Goal: Information Seeking & Learning: Learn about a topic

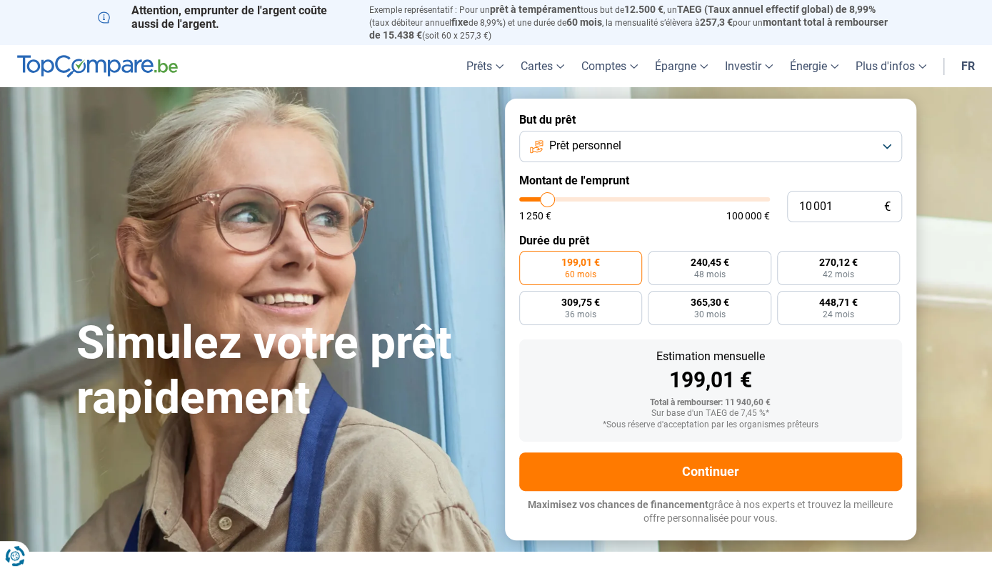
type input "9 500"
type input "9500"
type input "9 750"
type input "9750"
type input "10 500"
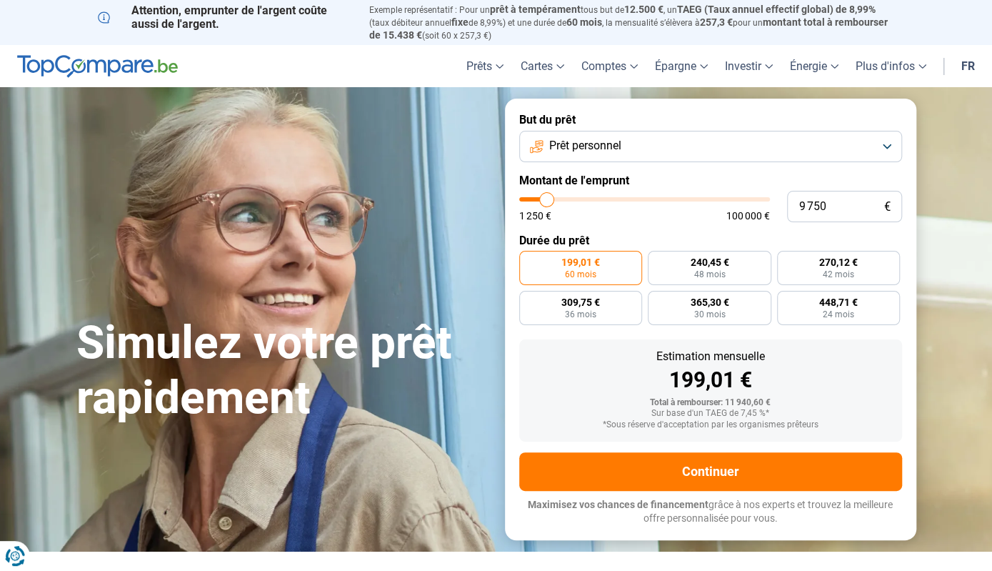
type input "10500"
type input "11 250"
type input "11250"
type input "11 750"
type input "11750"
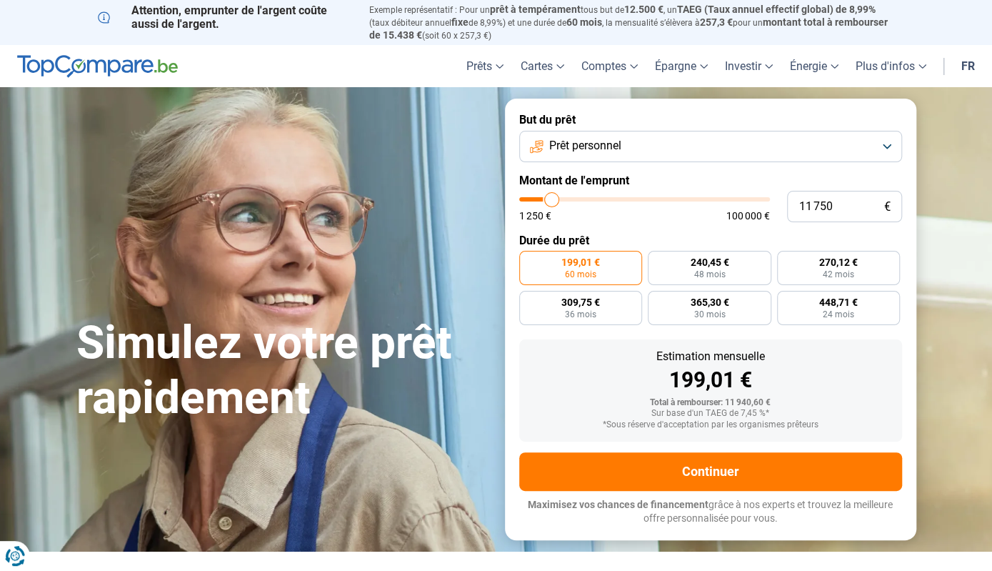
type input "12 250"
type input "12250"
type input "12 750"
type input "12750"
type input "13 000"
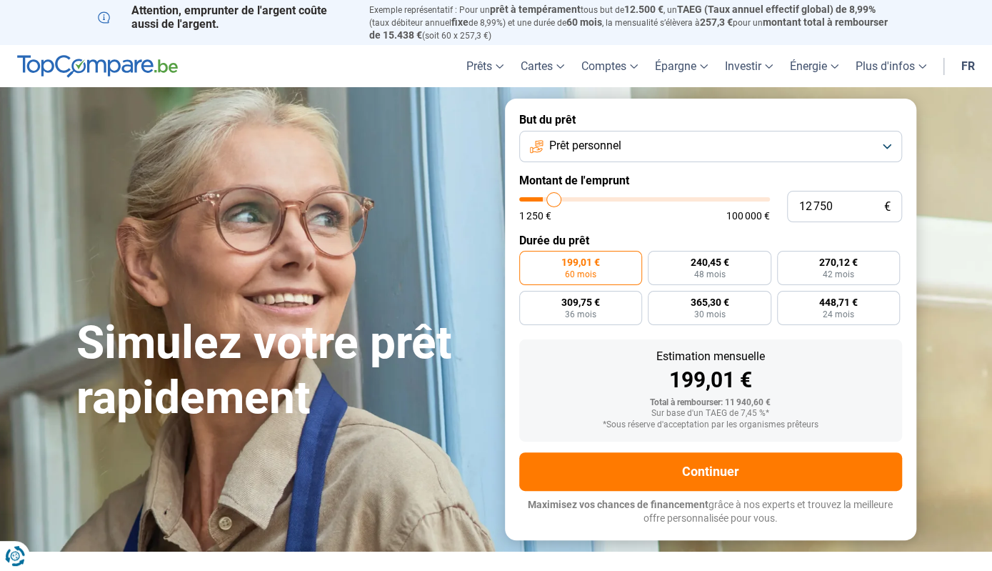
type input "13000"
type input "13 500"
type input "13500"
type input "13 750"
type input "13750"
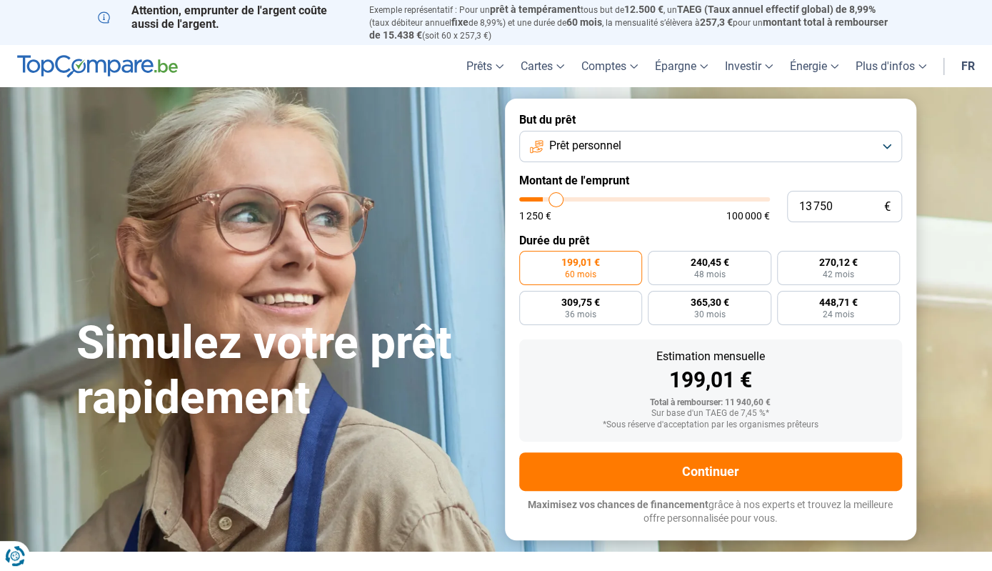
type input "14 000"
type input "14000"
type input "14 750"
type input "14750"
type input "15 000"
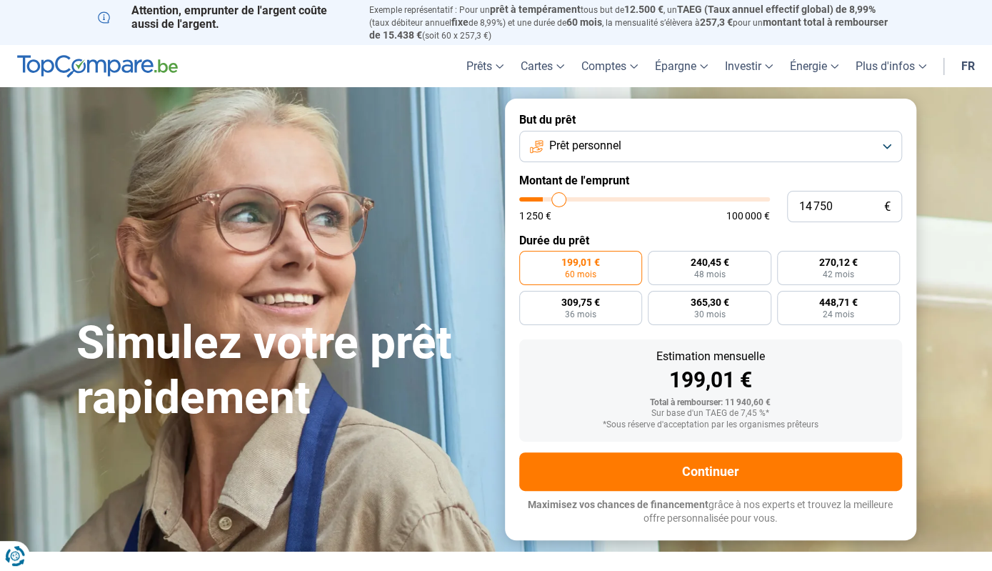
type input "15000"
type input "15 750"
type input "15750"
type input "16 250"
type input "16250"
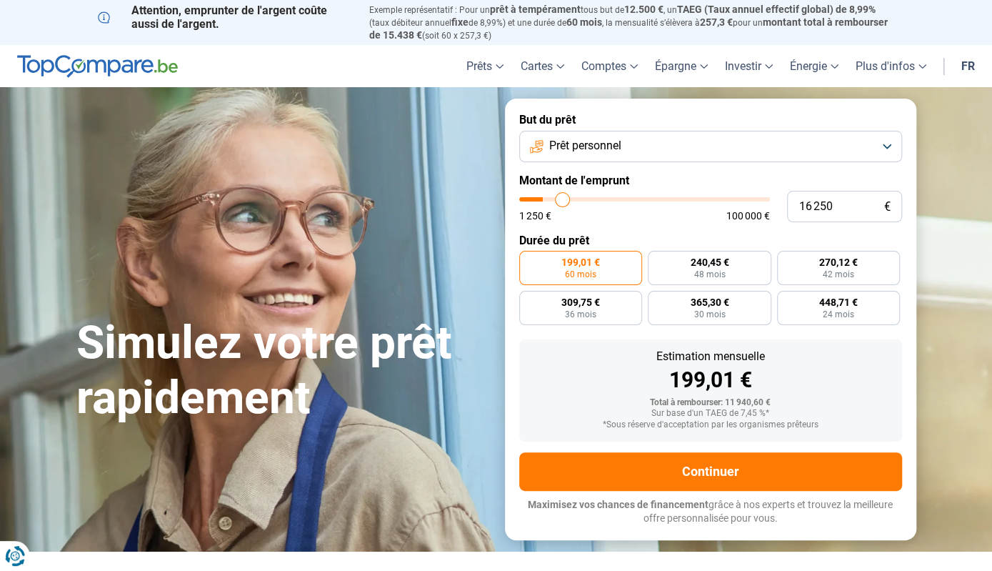
type input "17 000"
type input "17000"
type input "17 500"
type input "17500"
type input "18 500"
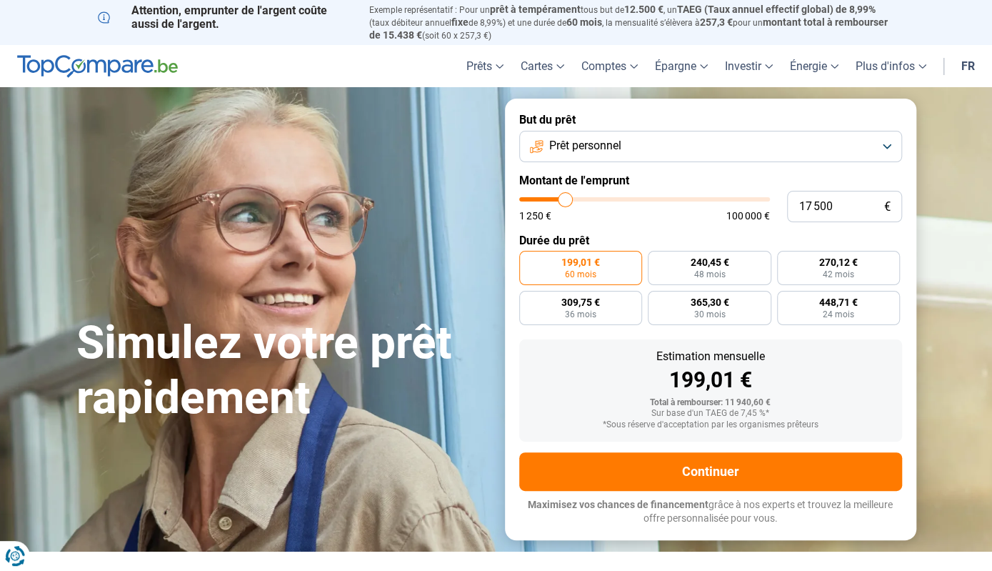
type input "18500"
type input "19 250"
type input "19250"
type input "20 250"
type input "20250"
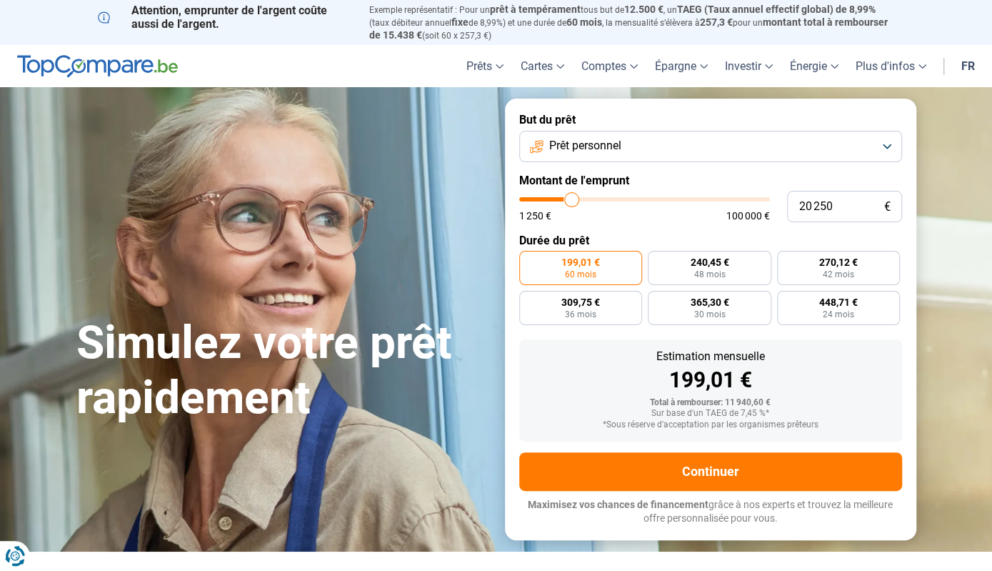
type input "20 750"
type input "20750"
type input "21 750"
type input "21750"
type input "22 250"
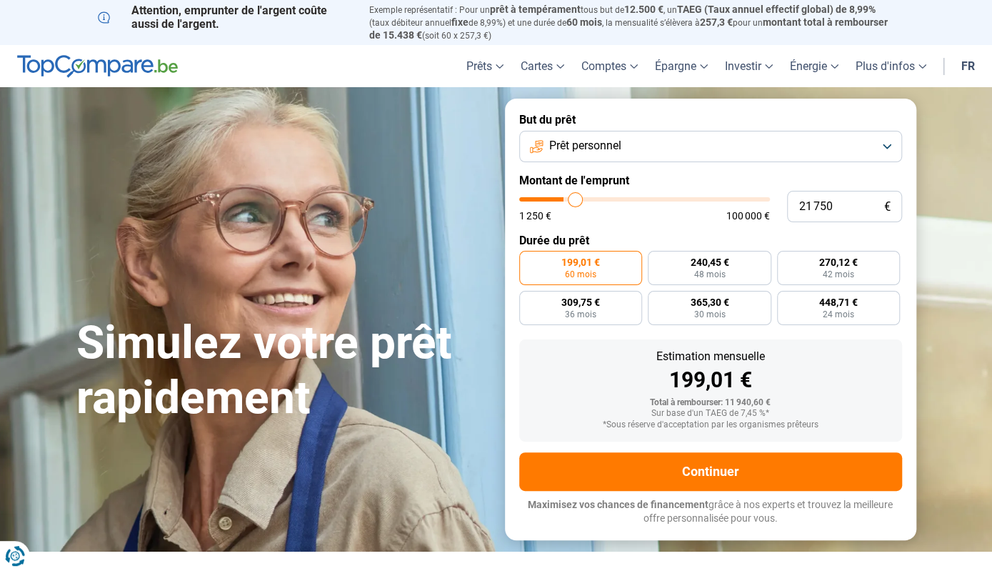
type input "22250"
type input "22 750"
type input "22750"
type input "23 250"
type input "23250"
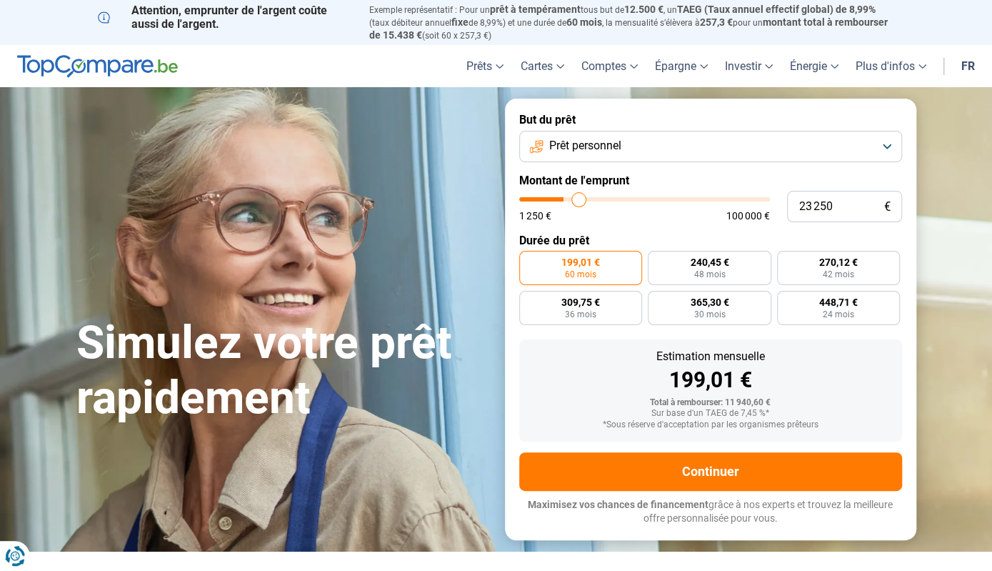
type input "24 000"
type input "24000"
type input "24 750"
type input "24750"
type input "25 250"
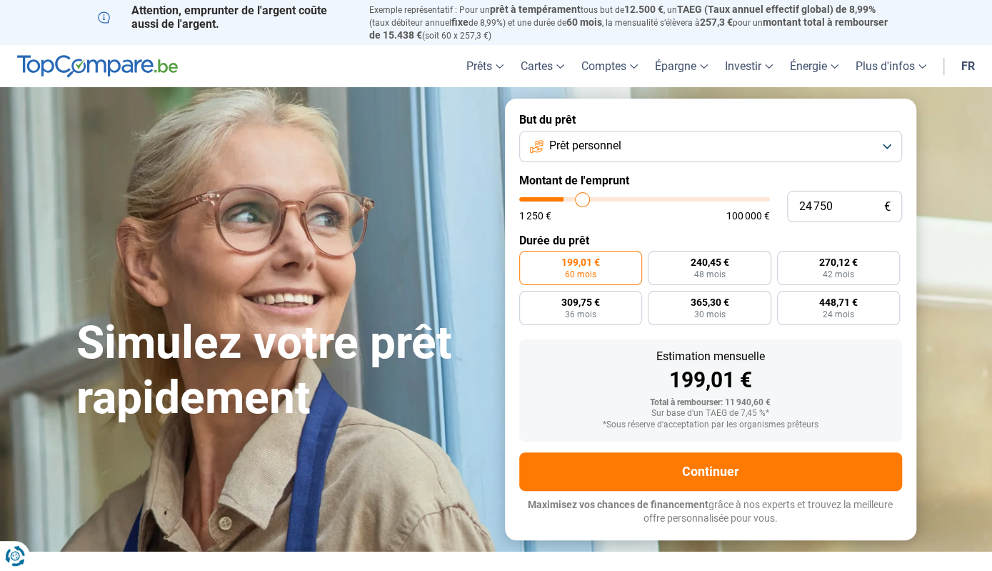
type input "25250"
type input "25 750"
type input "25750"
type input "26 000"
type input "26000"
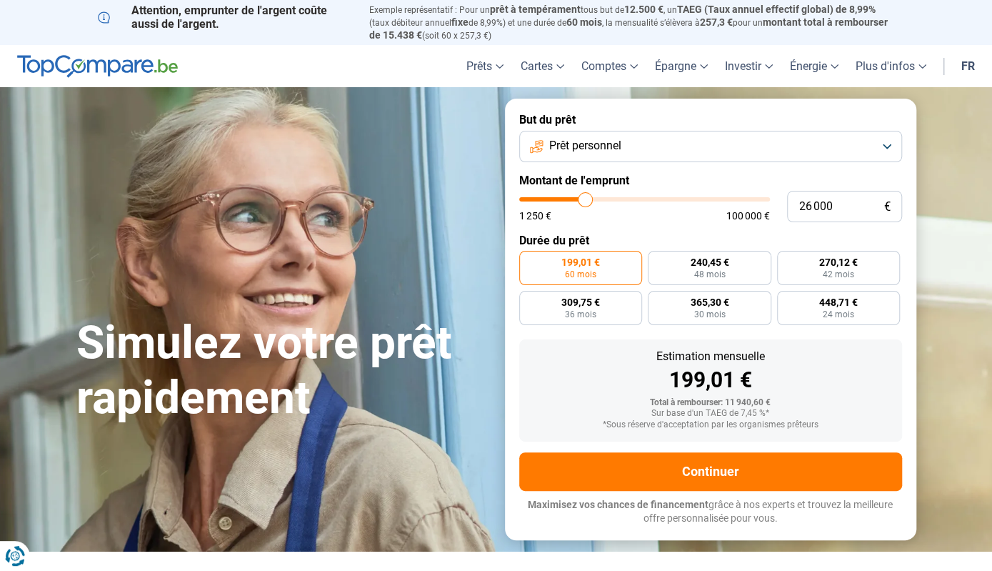
type input "26 500"
type input "26500"
type input "26 750"
type input "26750"
type input "27 500"
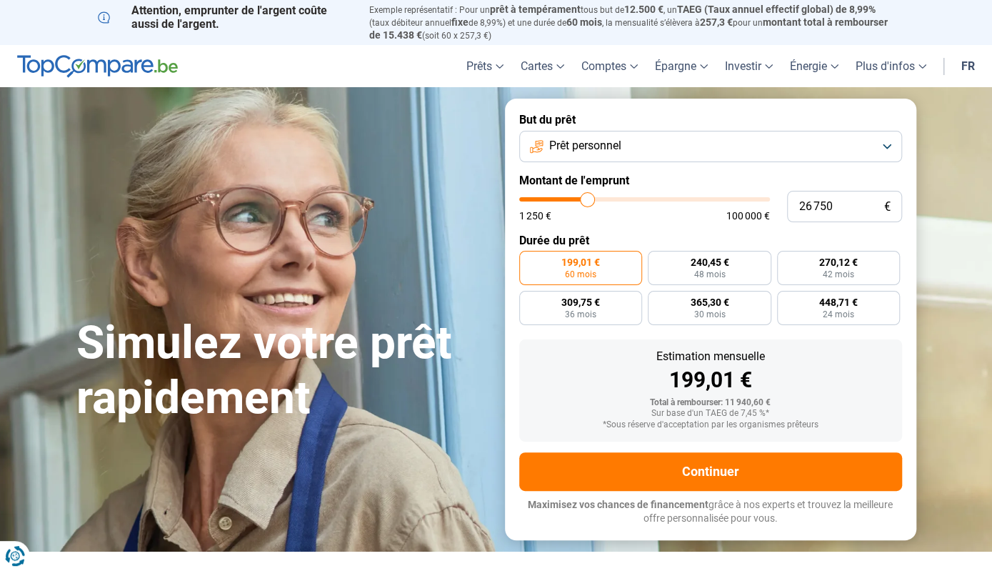
type input "27500"
type input "27 750"
type input "27750"
type input "28 000"
type input "28000"
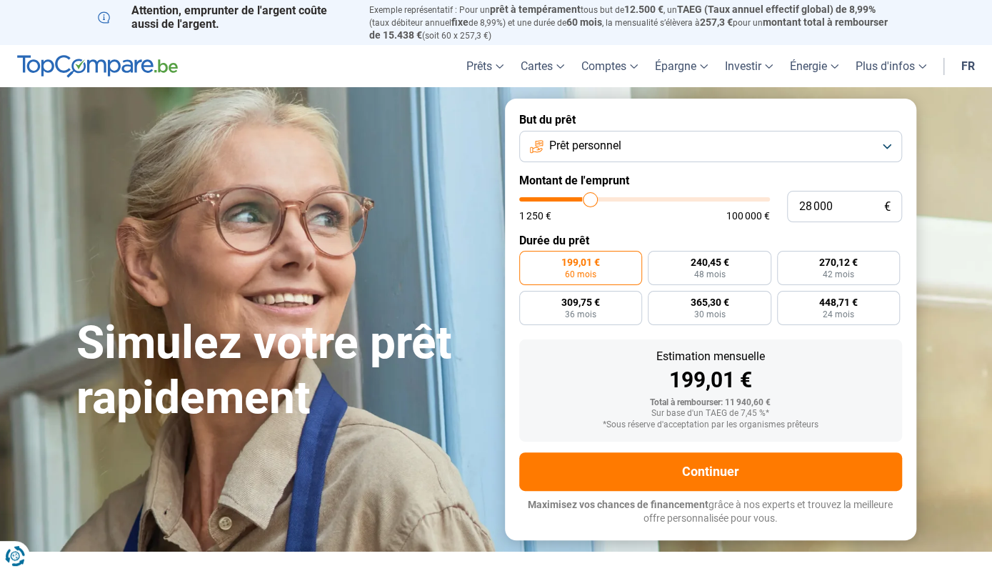
type input "28 250"
type input "28250"
type input "28 500"
type input "28500"
type input "28 750"
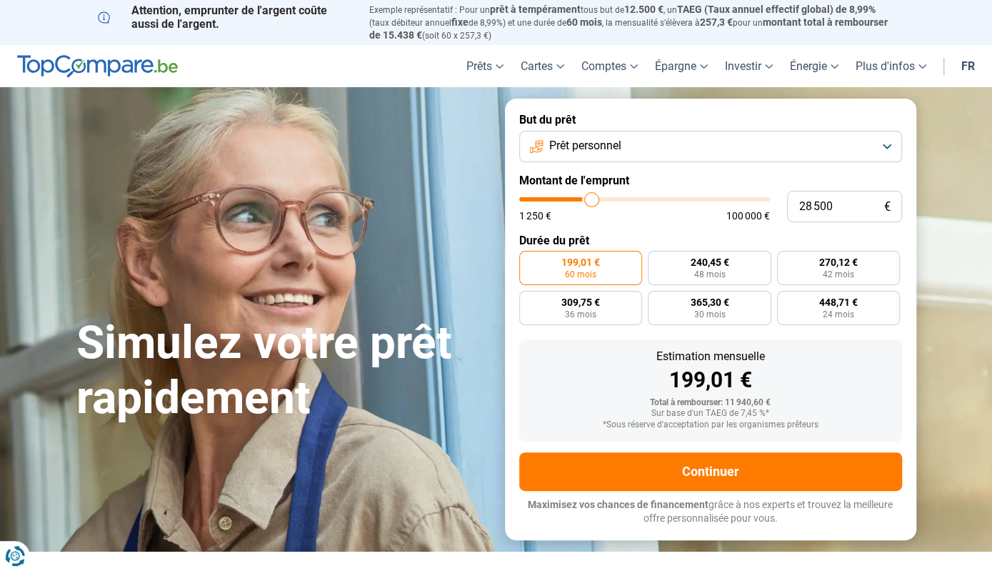
type input "28750"
type input "29 000"
type input "29000"
type input "29 250"
type input "29250"
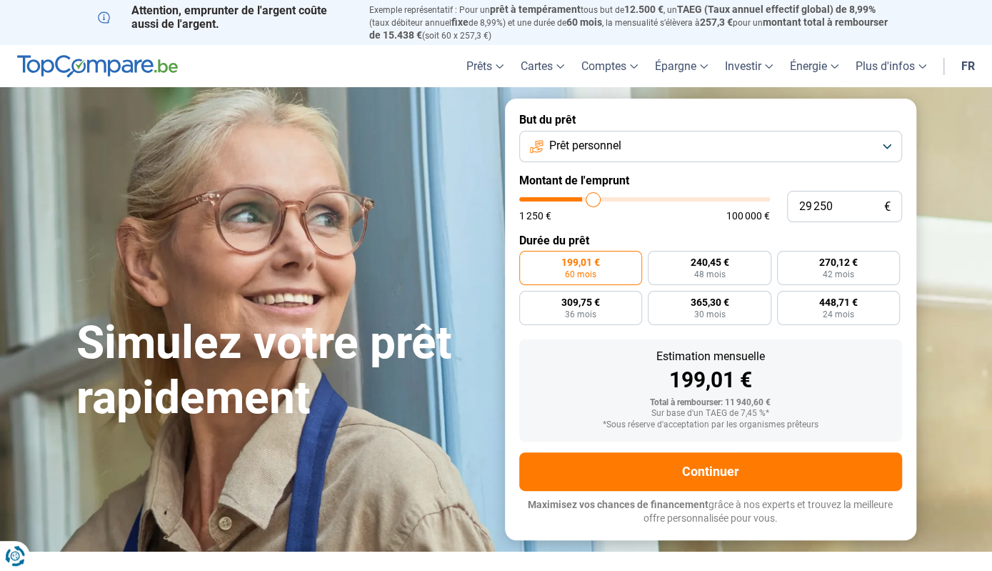
type input "29 750"
type input "29750"
type input "30 000"
type input "30000"
type input "30 250"
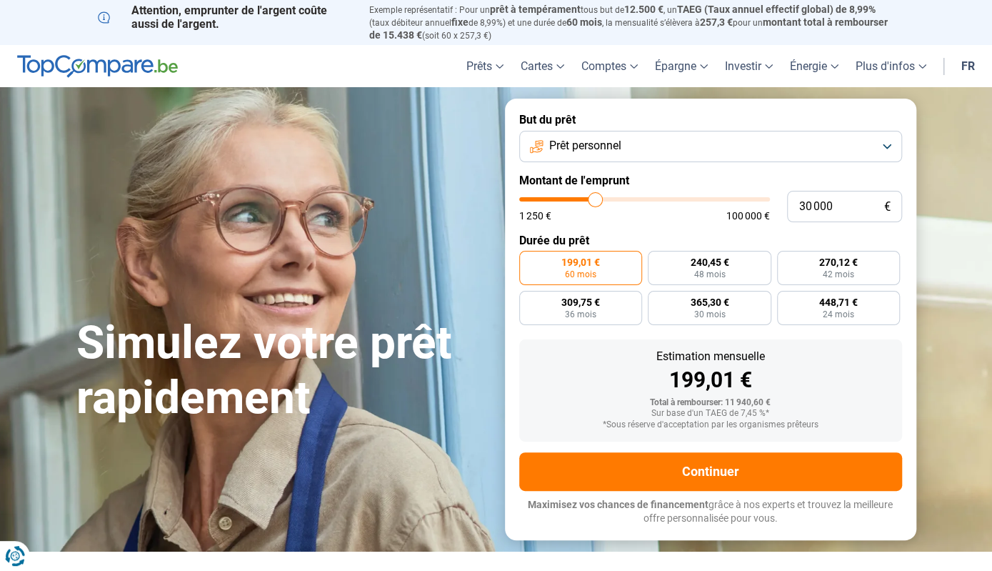
type input "30250"
type input "30 500"
type input "30500"
type input "30 750"
type input "30750"
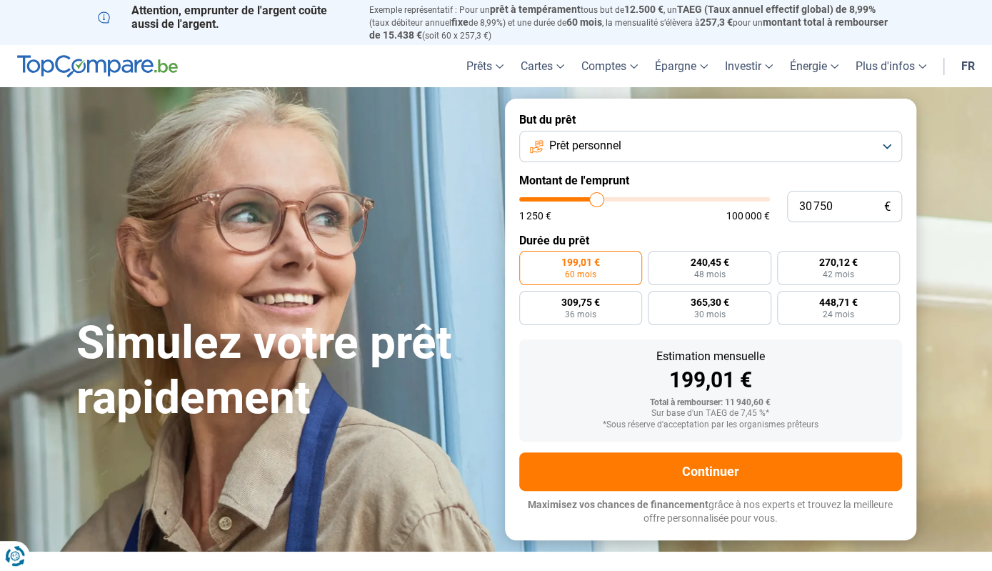
type input "31 000"
type input "31000"
type input "31 250"
type input "31250"
type input "31 500"
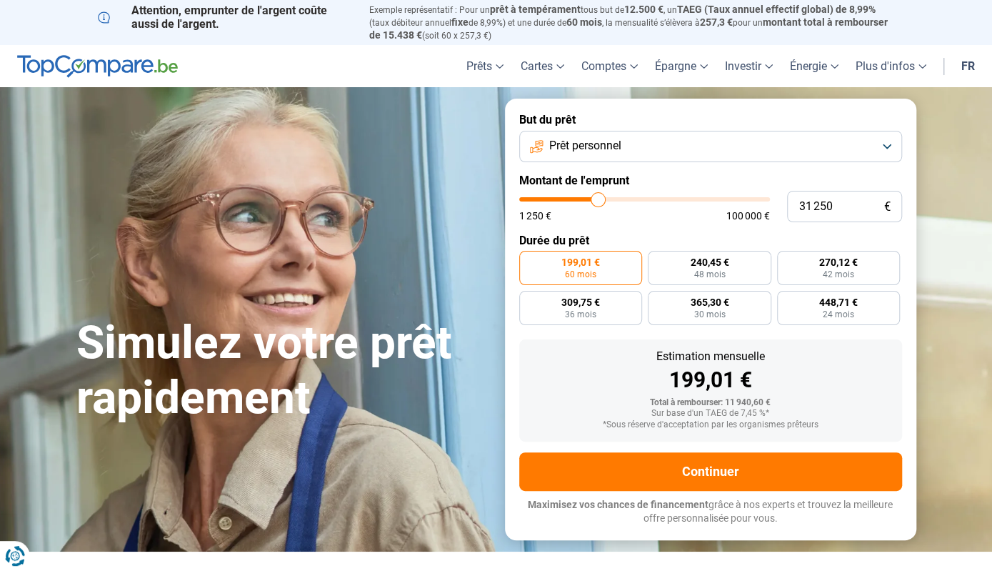
type input "31500"
type input "31 750"
type input "31750"
type input "32 000"
type input "32000"
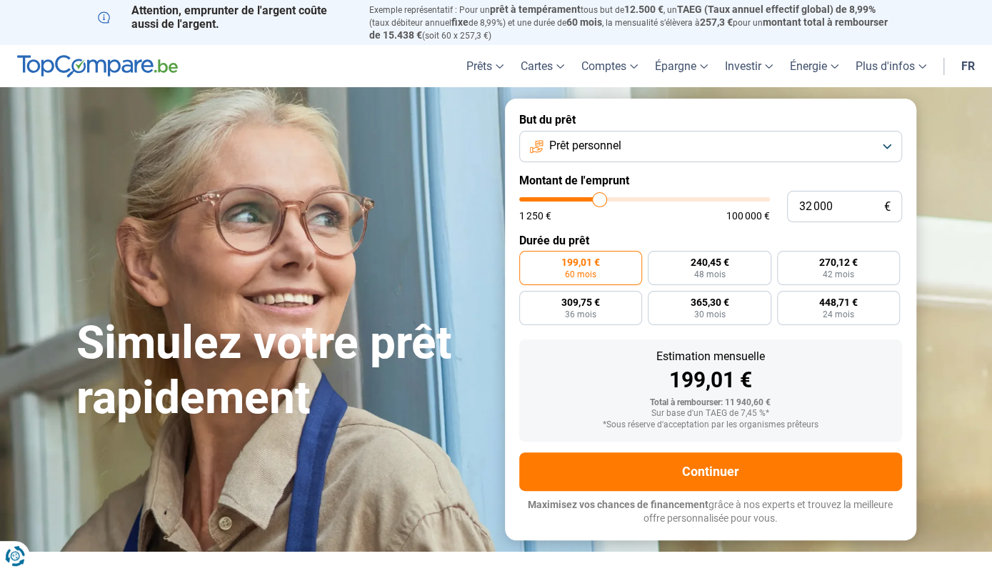
type input "32 500"
type input "32500"
type input "33 000"
type input "33000"
type input "33 500"
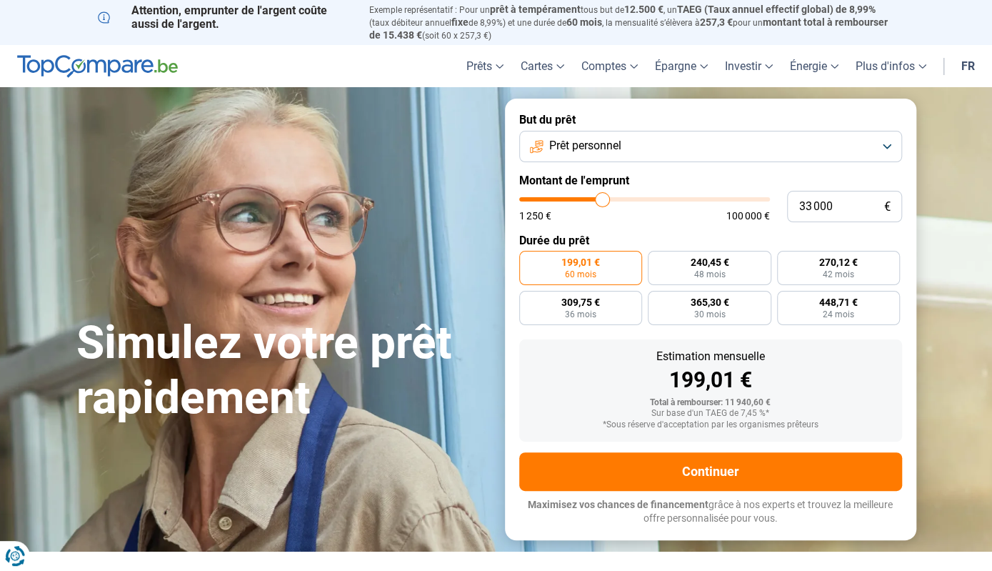
type input "33500"
type input "34 000"
type input "34000"
type input "34 750"
type input "34750"
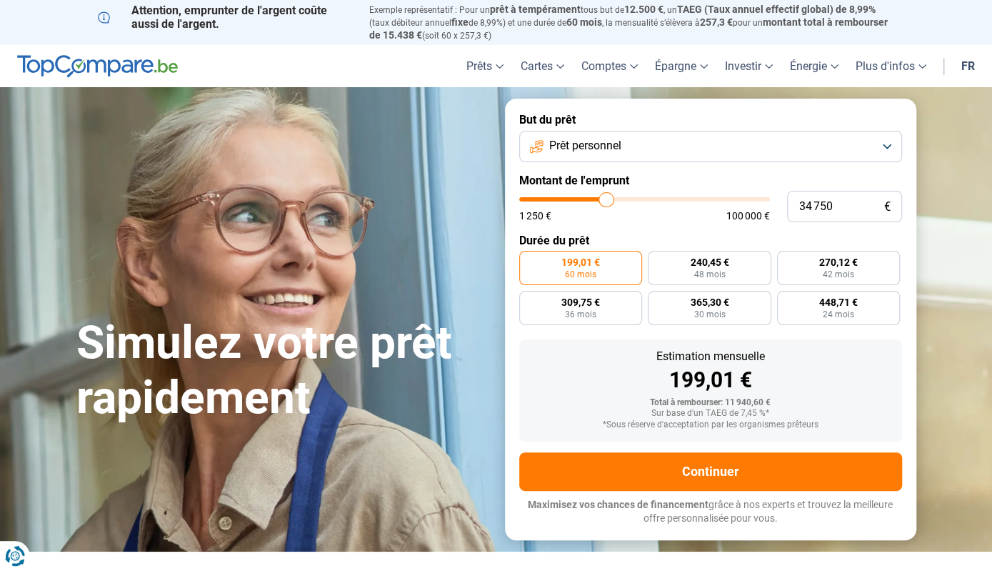
type input "35 250"
type input "35250"
type input "38 250"
type input "38250"
type input "39 750"
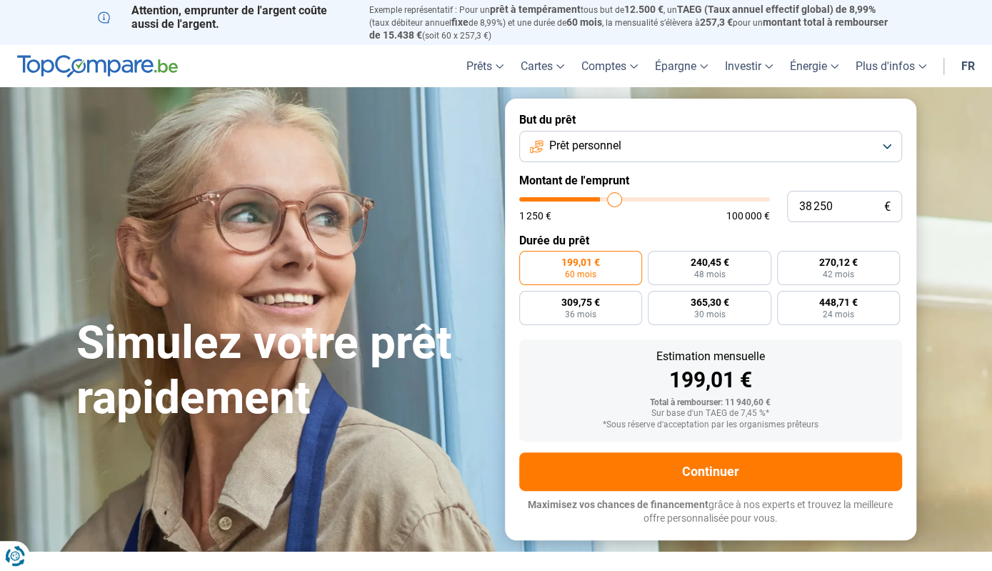
type input "39750"
type input "40 750"
type input "40750"
type input "41 250"
type input "41250"
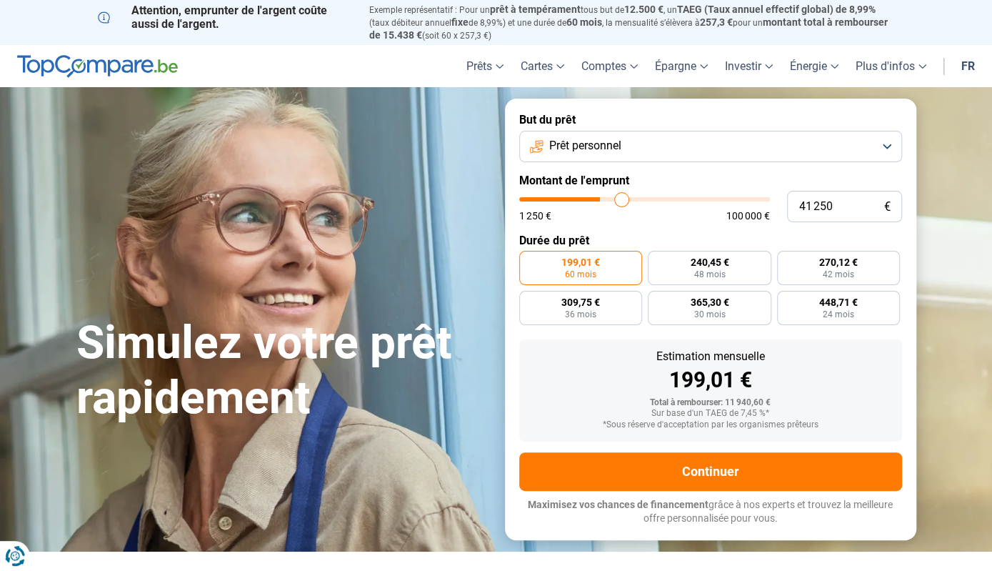
type input "41 500"
type input "41500"
type input "41 750"
type input "41750"
type input "42 000"
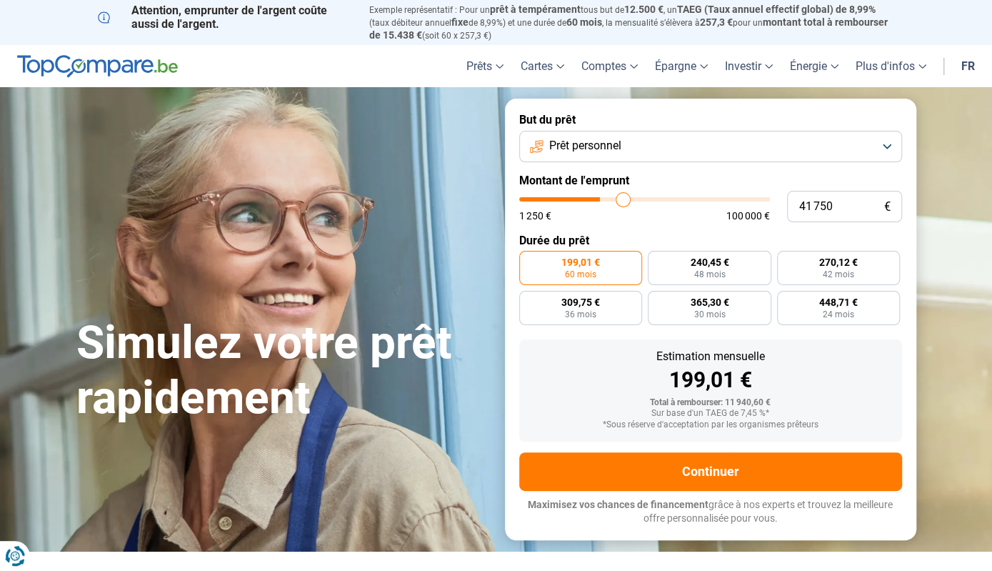
type input "42000"
type input "42 250"
type input "42250"
type input "42 500"
type input "42500"
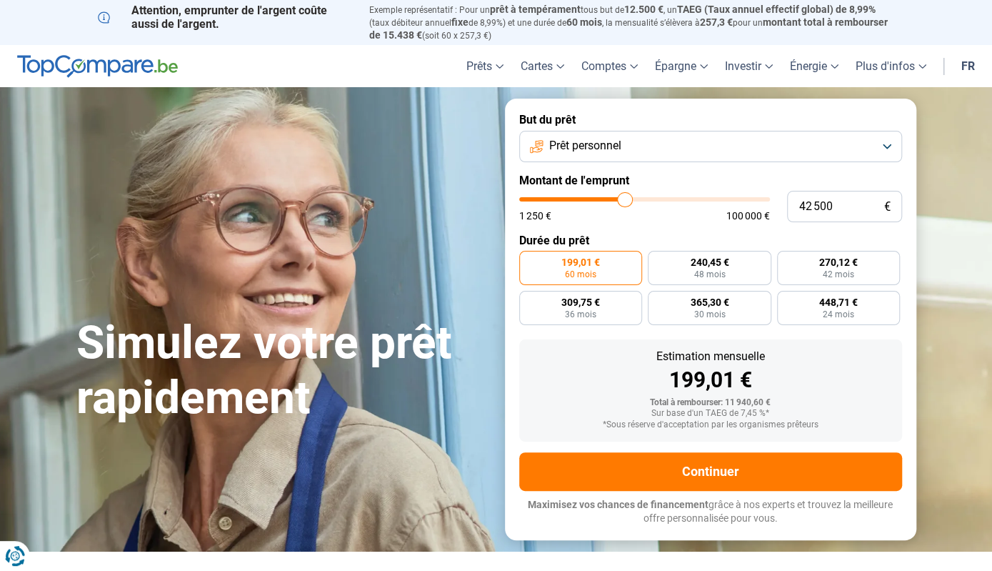
type input "42 750"
drag, startPoint x: 546, startPoint y: 202, endPoint x: 625, endPoint y: 198, distance: 78.7
type input "42750"
click at [625, 198] on input "range" at bounding box center [644, 199] width 251 height 4
radio input "false"
